Goal: Task Accomplishment & Management: Use online tool/utility

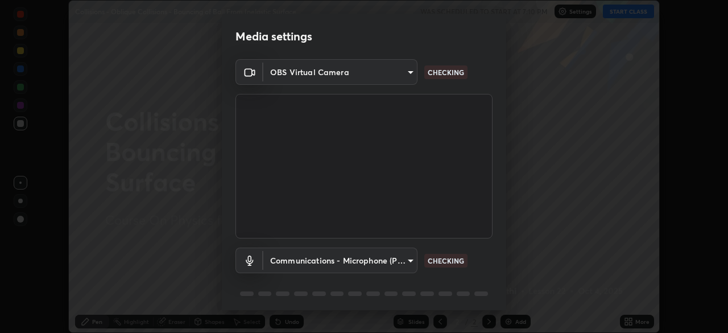
scroll to position [333, 728]
click at [387, 259] on body "Erase all Collisions - Oblique Collisions - Bouncing of Ball From Inelastic Sur…" at bounding box center [364, 166] width 728 height 333
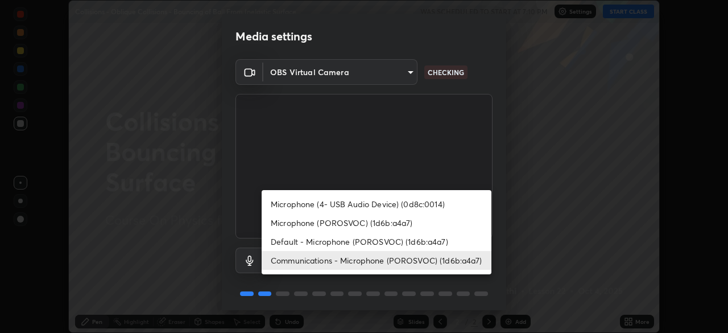
click at [376, 218] on li "Microphone (POROSVOC) (1d6b:a4a7)" at bounding box center [376, 222] width 230 height 19
type input "1db7ad82ba26965cd1be65bd6c99afb64854241ab7d783584bf7041a119e9718"
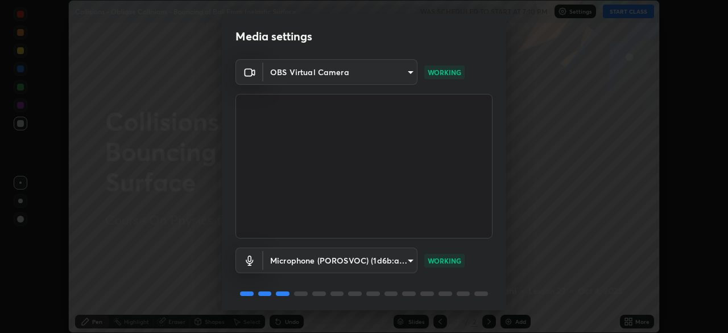
scroll to position [40, 0]
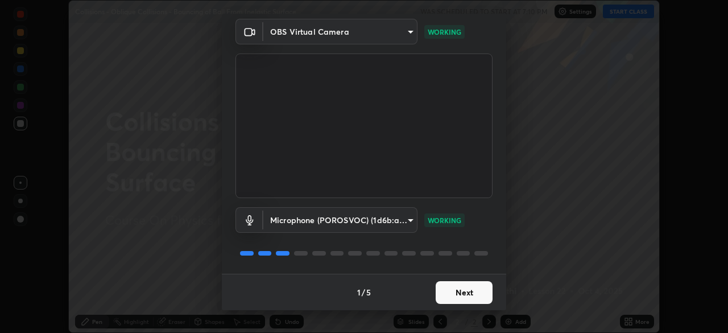
click at [466, 289] on button "Next" at bounding box center [463, 292] width 57 height 23
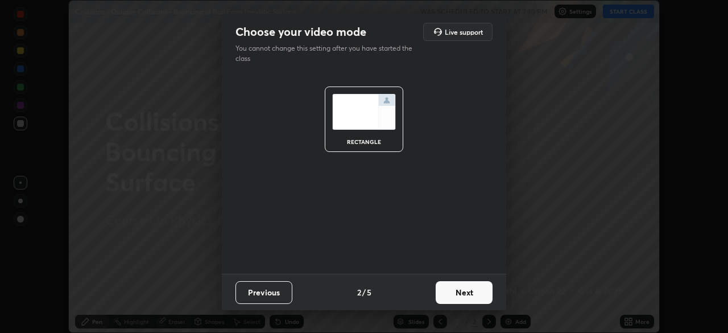
scroll to position [0, 0]
click at [463, 287] on button "Next" at bounding box center [463, 292] width 57 height 23
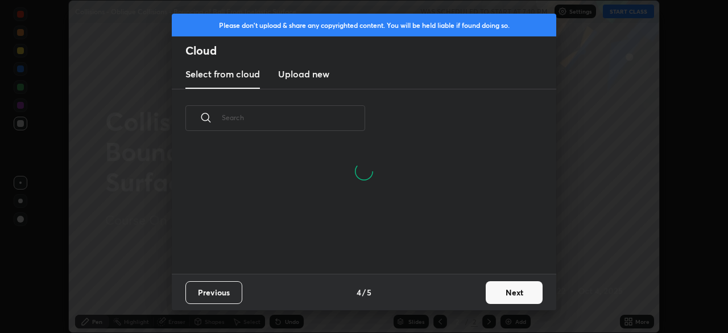
click at [509, 288] on button "Next" at bounding box center [513, 292] width 57 height 23
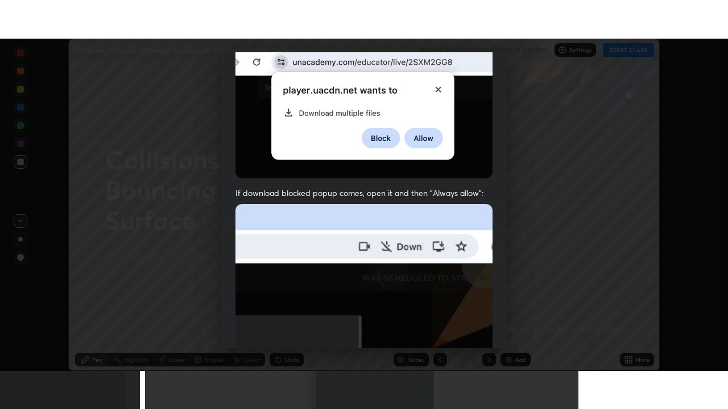
scroll to position [272, 0]
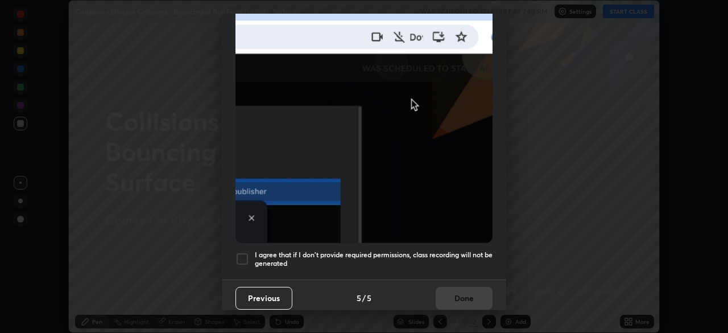
click at [240, 257] on div at bounding box center [242, 259] width 14 height 14
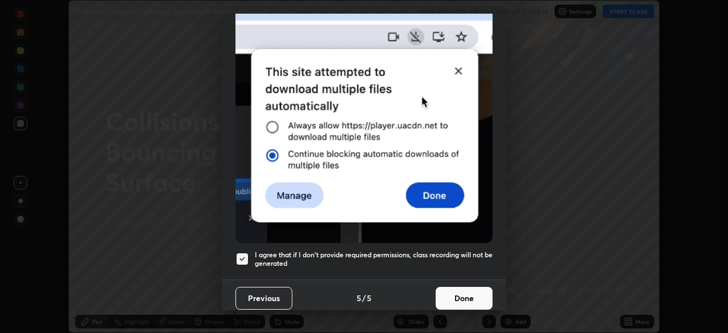
click at [463, 288] on button "Done" at bounding box center [463, 297] width 57 height 23
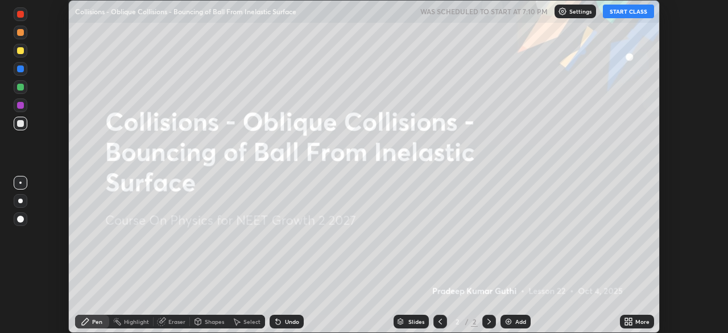
click at [618, 13] on button "START CLASS" at bounding box center [628, 12] width 51 height 14
click at [512, 319] on div "Add" at bounding box center [515, 321] width 30 height 14
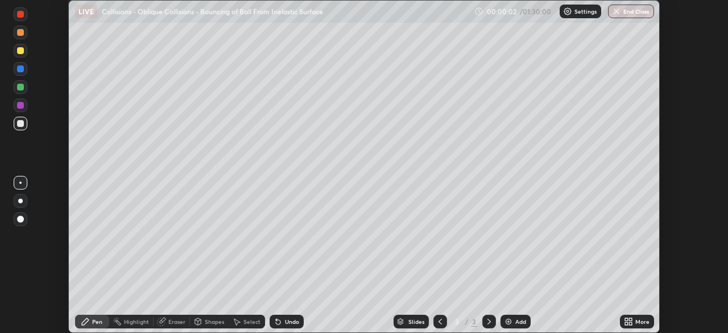
click at [630, 319] on icon at bounding box center [630, 319] width 3 height 3
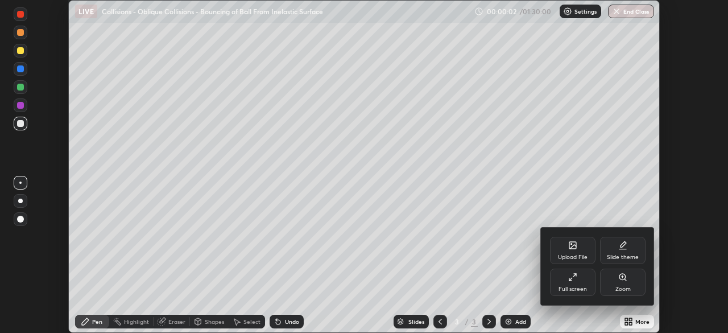
click at [576, 282] on div "Full screen" at bounding box center [572, 281] width 45 height 27
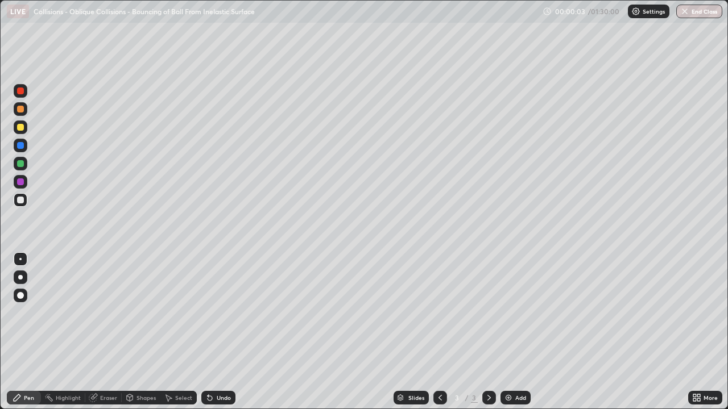
scroll to position [409, 728]
